Goal: Find specific page/section: Find specific page/section

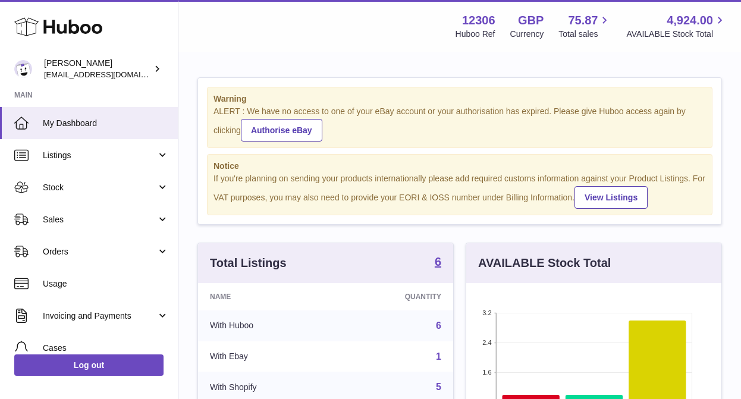
scroll to position [186, 255]
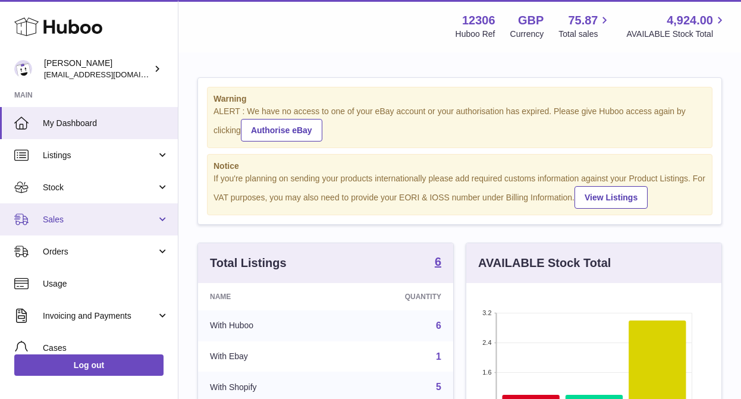
click at [100, 226] on link "Sales" at bounding box center [89, 219] width 178 height 32
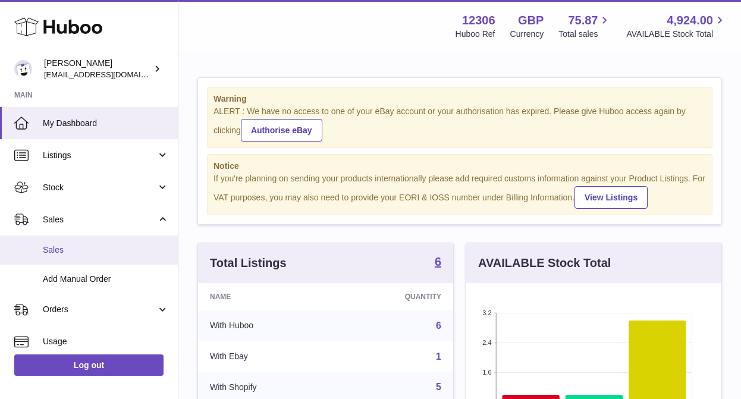
click at [92, 256] on link "Sales" at bounding box center [89, 250] width 178 height 29
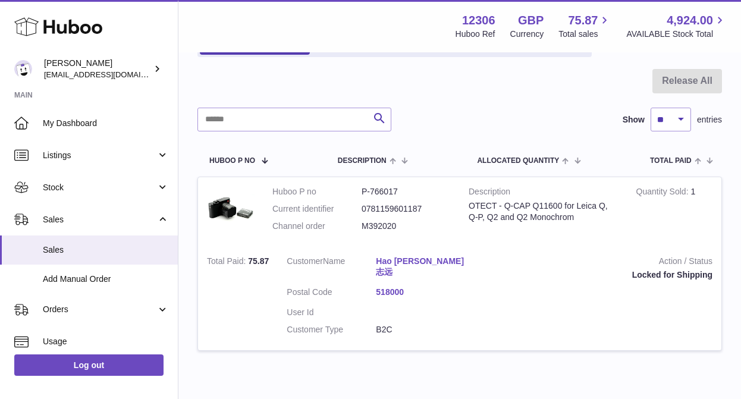
scroll to position [105, 0]
